Goal: Find specific page/section: Find specific page/section

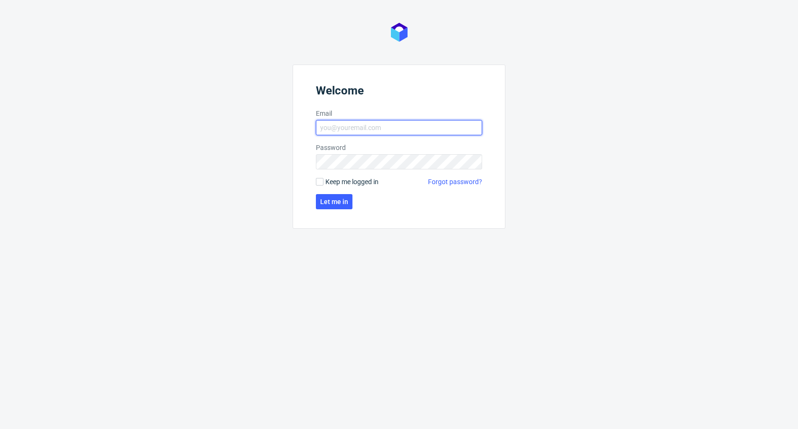
click at [376, 132] on input "Email" at bounding box center [399, 127] width 166 height 15
type input "[PERSON_NAME][EMAIL_ADDRESS][DOMAIN_NAME]"
click at [334, 204] on span "Let me in" at bounding box center [334, 202] width 28 height 7
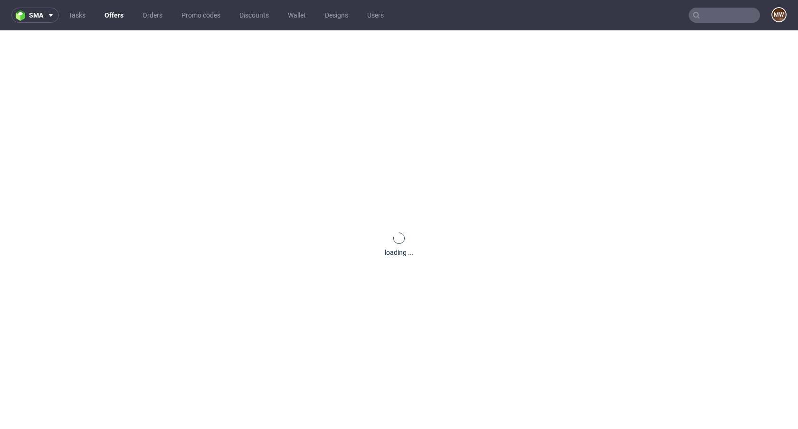
click at [493, 213] on div "loading ..." at bounding box center [399, 244] width 798 height 429
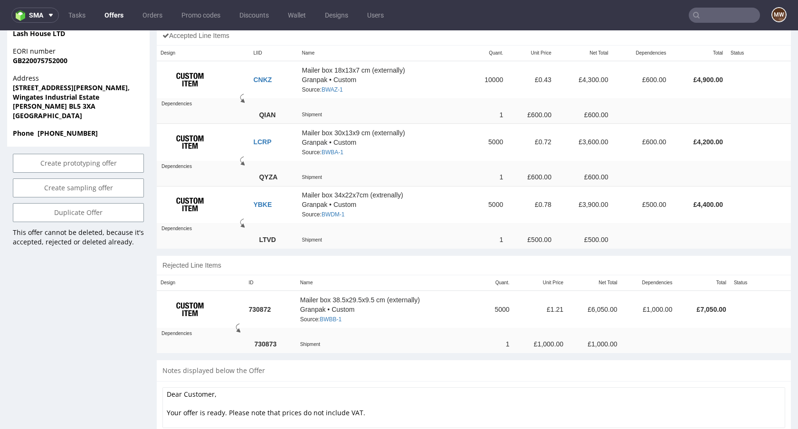
scroll to position [594, 0]
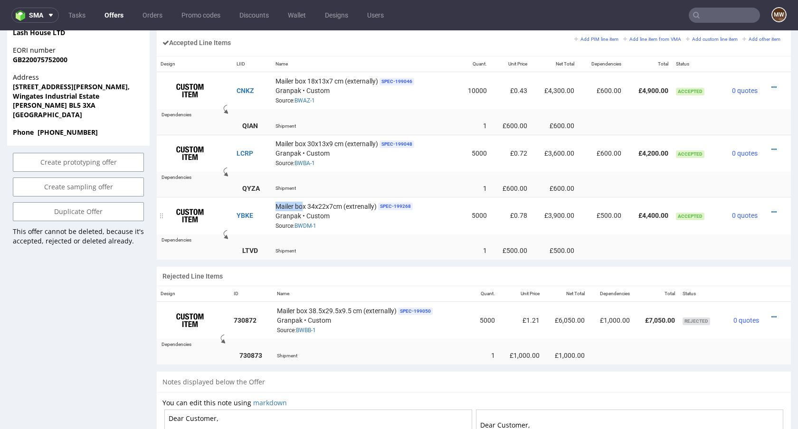
drag, startPoint x: 276, startPoint y: 203, endPoint x: 303, endPoint y: 205, distance: 27.2
click at [303, 205] on span "Mailer box 34x22x7cm (extrenally)" at bounding box center [326, 207] width 101 height 10
click at [333, 207] on span "Mailer box 34x22x7cm (extrenally)" at bounding box center [326, 207] width 101 height 10
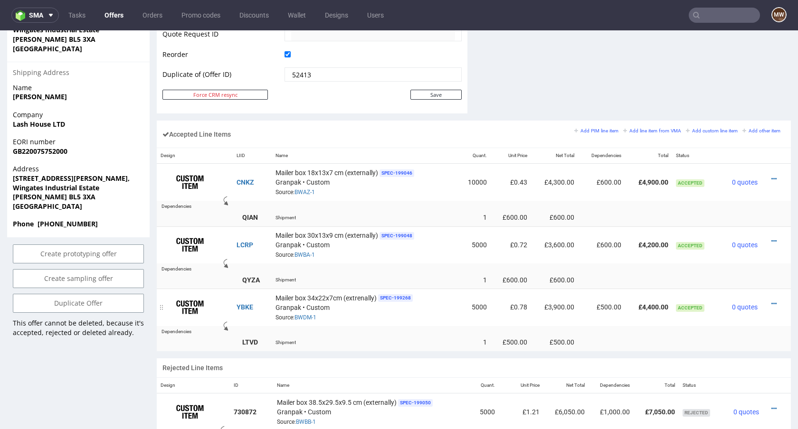
scroll to position [496, 0]
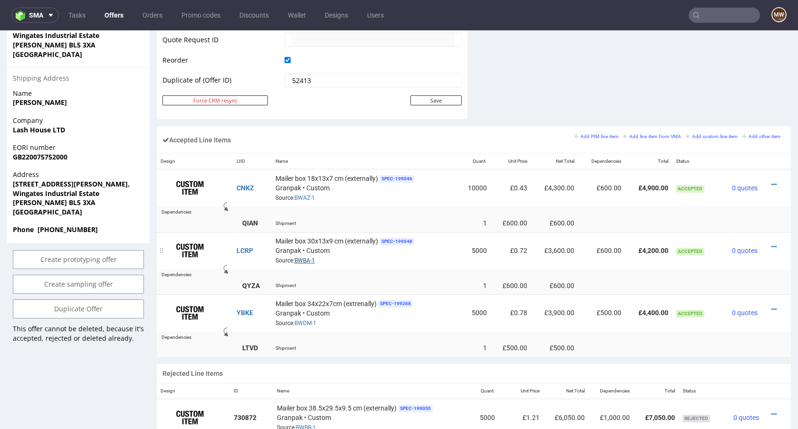
click at [308, 258] on link "BWBA-1" at bounding box center [305, 261] width 20 height 7
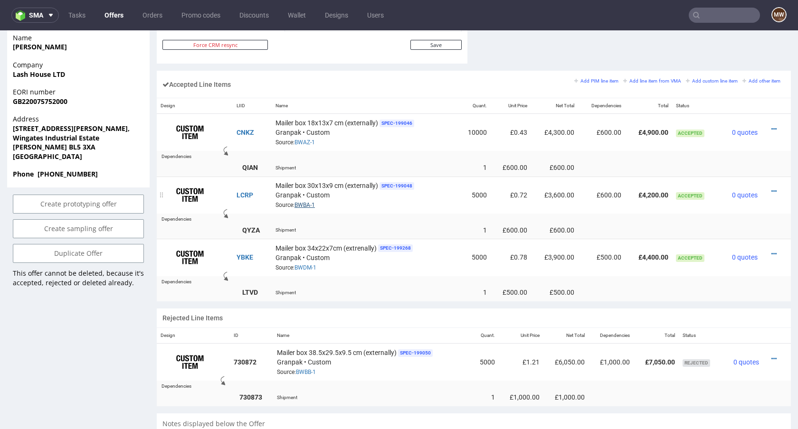
scroll to position [416, 0]
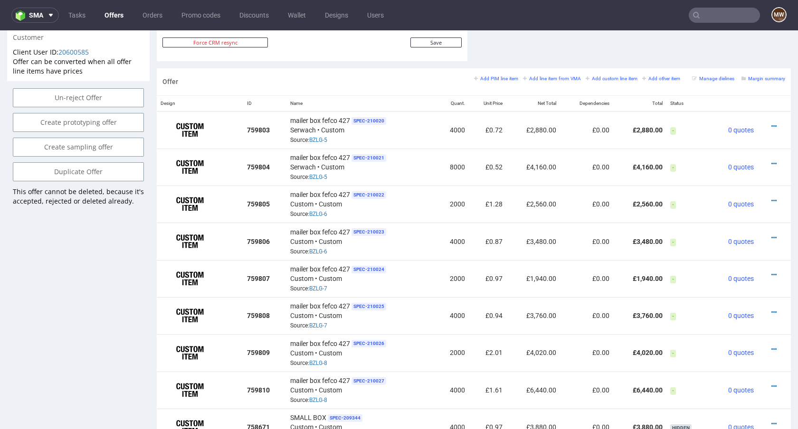
scroll to position [522, 0]
